Goal: Information Seeking & Learning: Check status

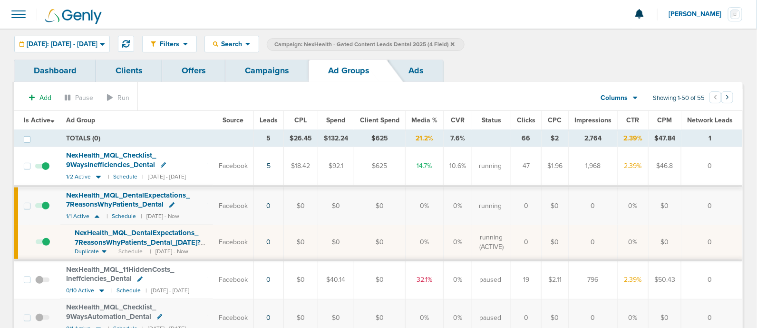
click at [455, 43] on icon at bounding box center [453, 44] width 4 height 4
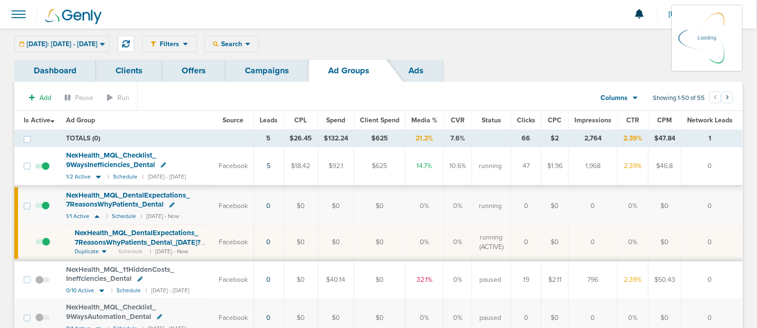
click at [275, 65] on link "Campaigns" at bounding box center [266, 70] width 83 height 22
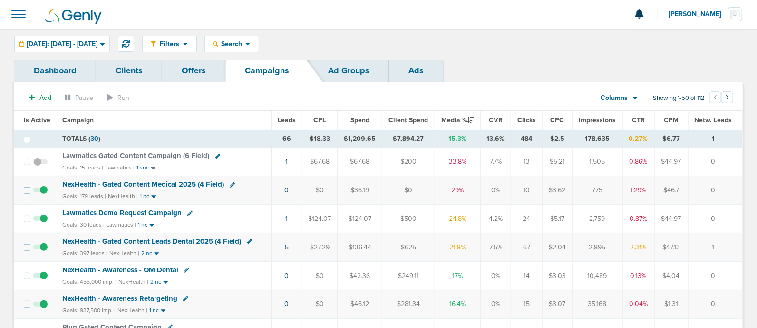
click at [194, 240] on span "NexHealth - Gated Content Leads Dental 2025 (4 Field)" at bounding box center [151, 241] width 179 height 9
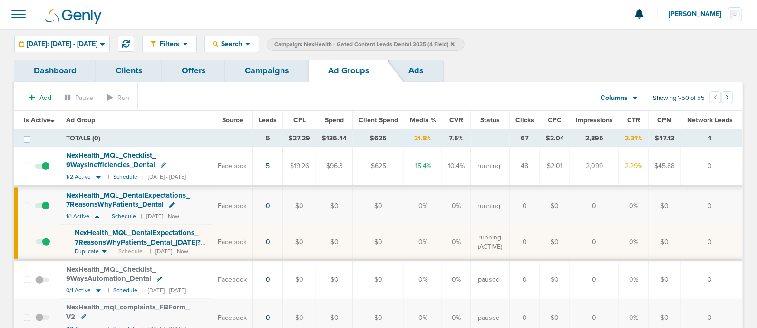
click at [262, 68] on link "Campaigns" at bounding box center [266, 70] width 83 height 22
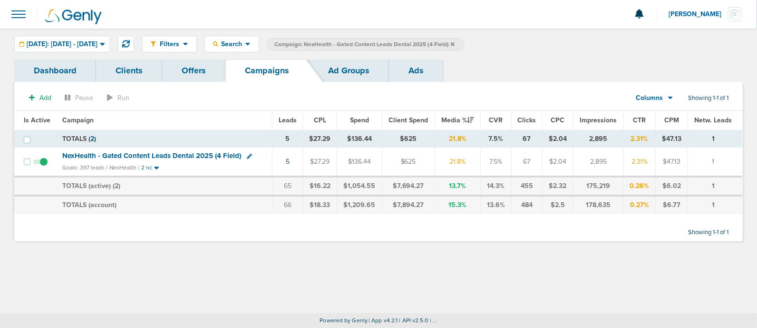
click at [455, 43] on icon at bounding box center [453, 44] width 4 height 4
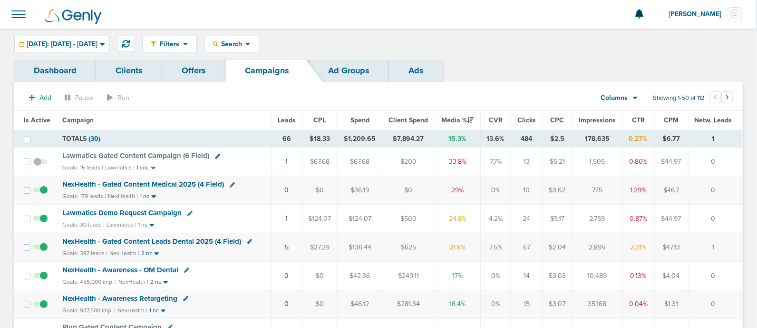
click at [165, 180] on span "NexHealth - Gated Content Medical 2025 (4 Field)" at bounding box center [143, 184] width 162 height 9
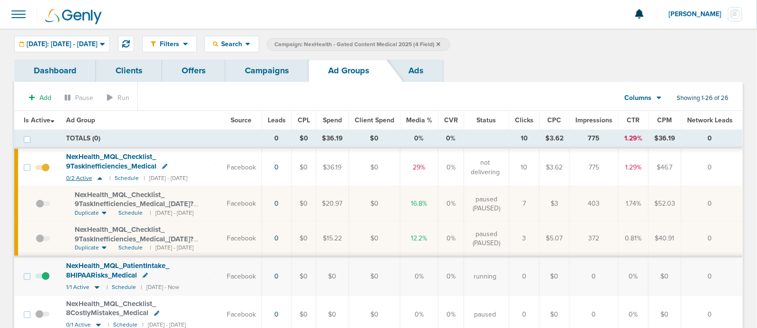
click at [99, 177] on icon at bounding box center [100, 178] width 5 height 3
